Goal: Task Accomplishment & Management: Use online tool/utility

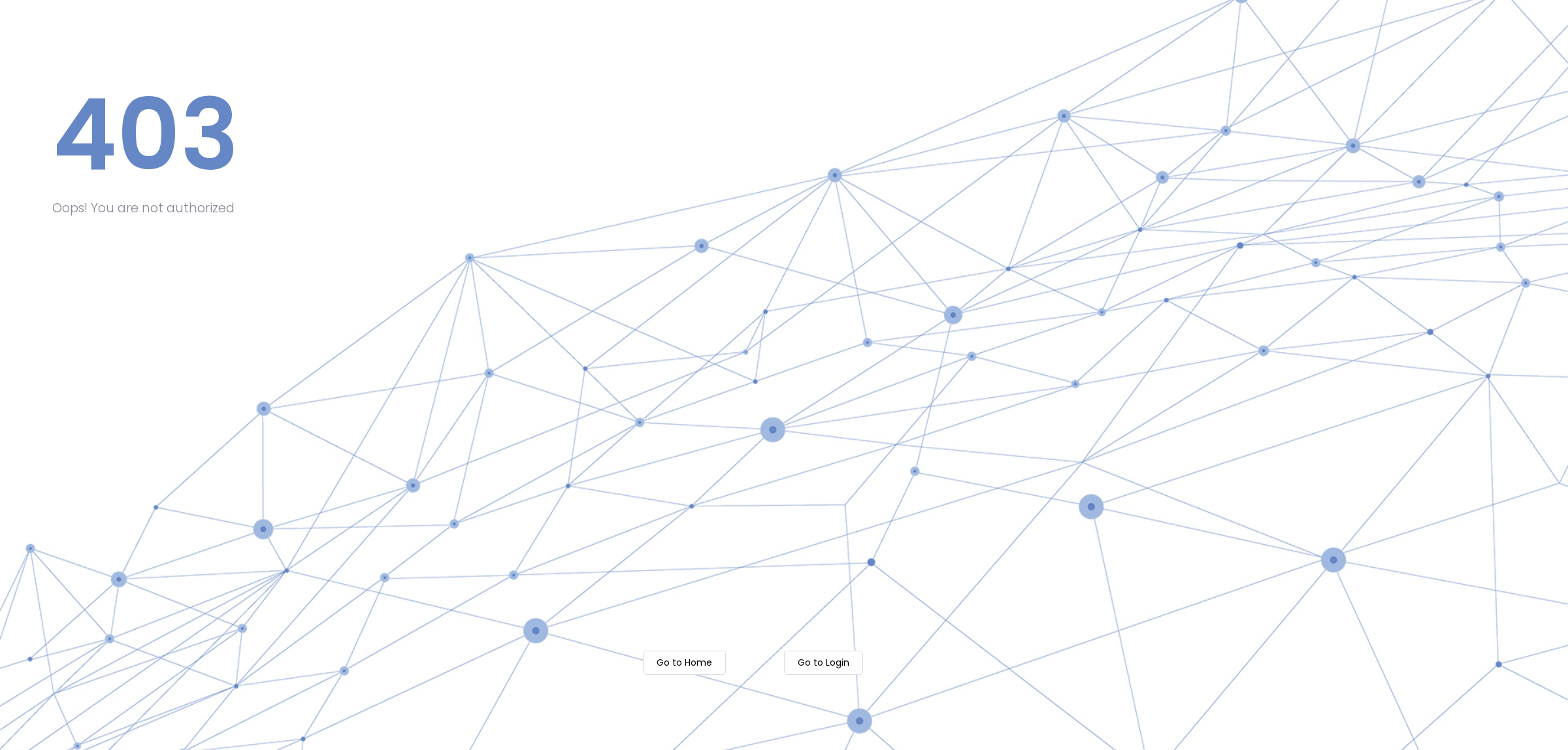
click at [820, 670] on m-button "Go to Login" at bounding box center [823, 663] width 79 height 24
click at [671, 649] on div "403 Oops! You are not authorized Go to Home Go to Login" at bounding box center [784, 375] width 1568 height 750
click at [671, 664] on m-button "Go to Home" at bounding box center [684, 663] width 83 height 24
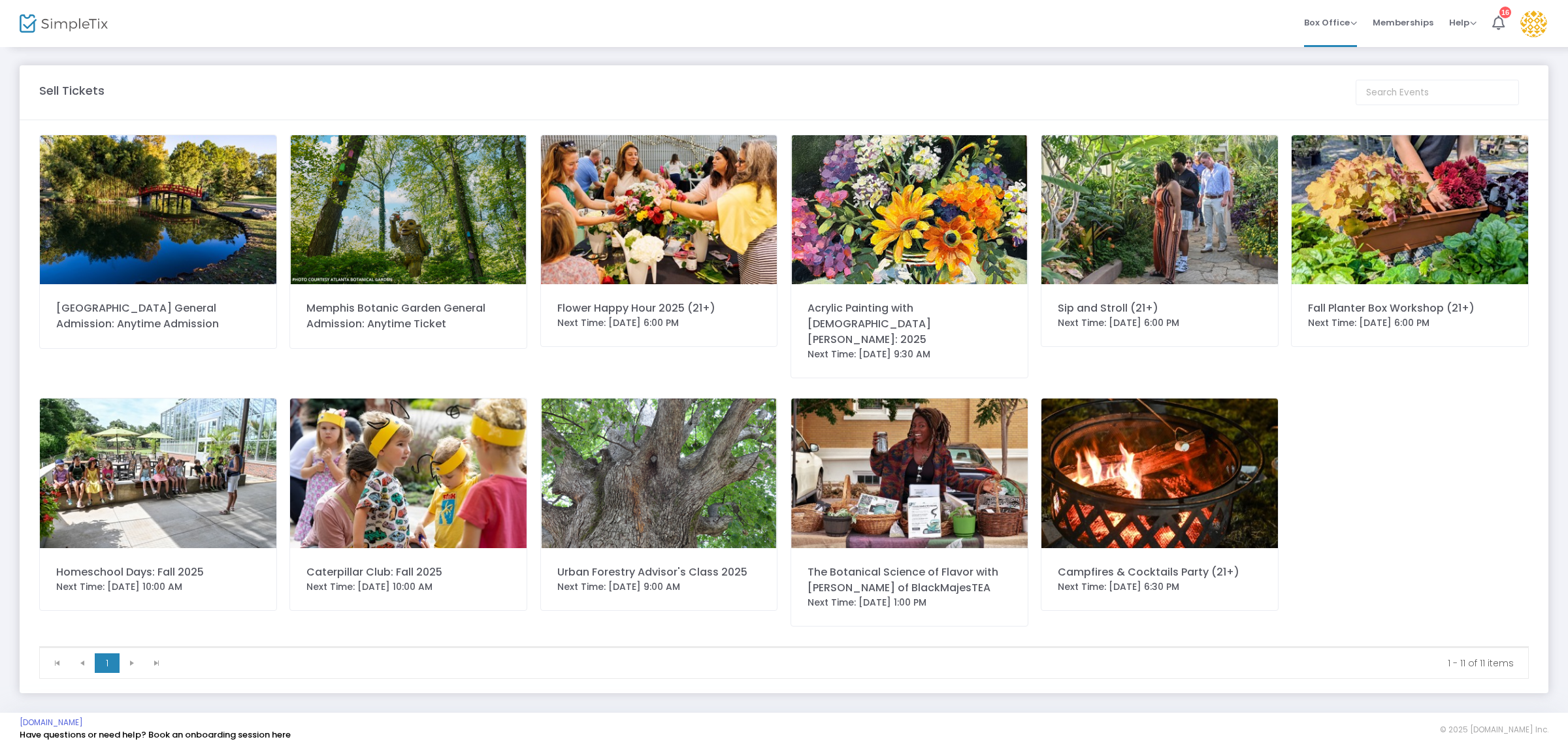
click at [1206, 199] on img at bounding box center [1160, 209] width 236 height 149
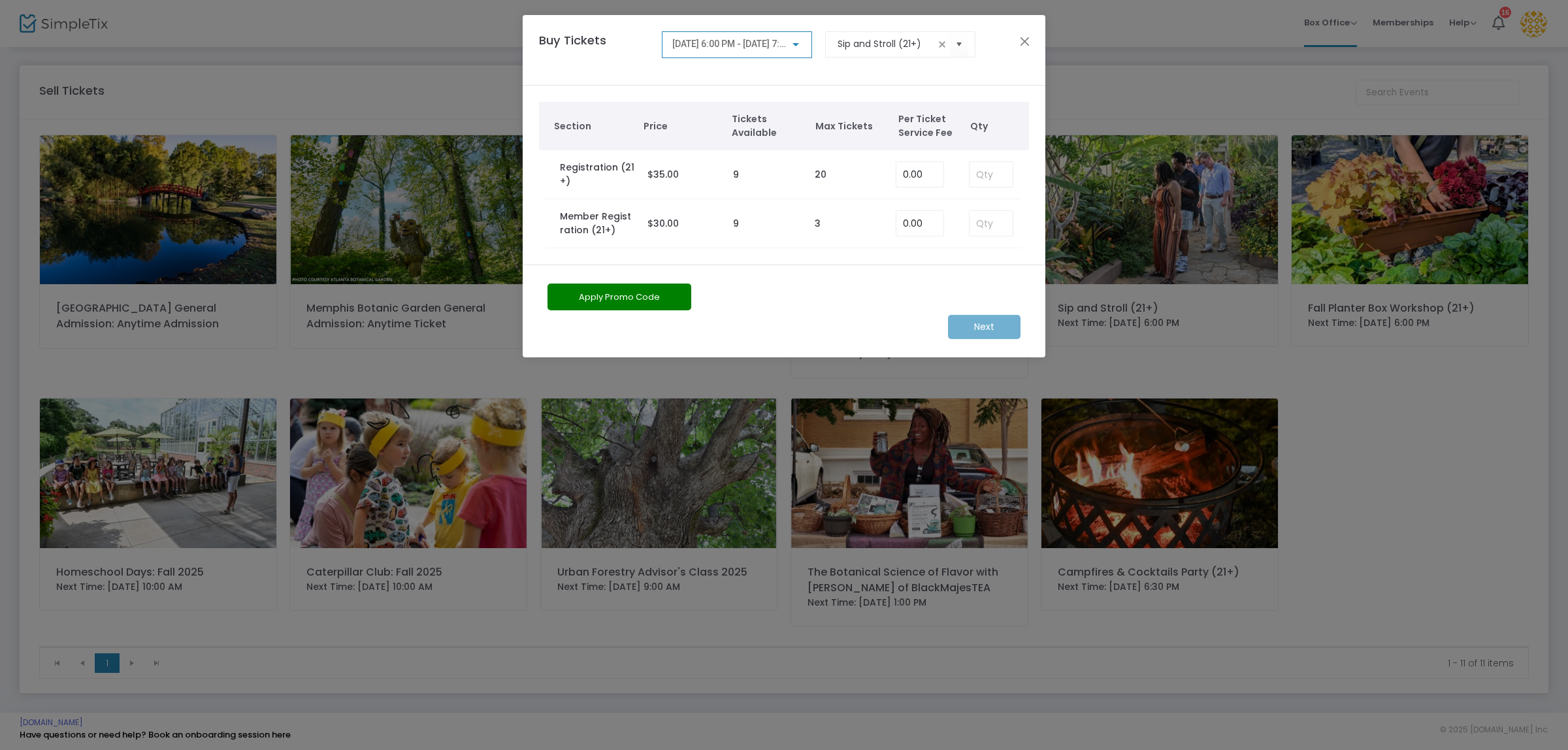
click at [1012, 37] on div "Buy Tickets [DATE] 6:00 PM - [DATE] 7:30 PM Sip and Stroll (21+)" at bounding box center [777, 50] width 490 height 37
click at [1031, 36] on button "Close" at bounding box center [1025, 41] width 17 height 17
